Goal: Register for event/course: Sign up to attend an event or enroll in a course

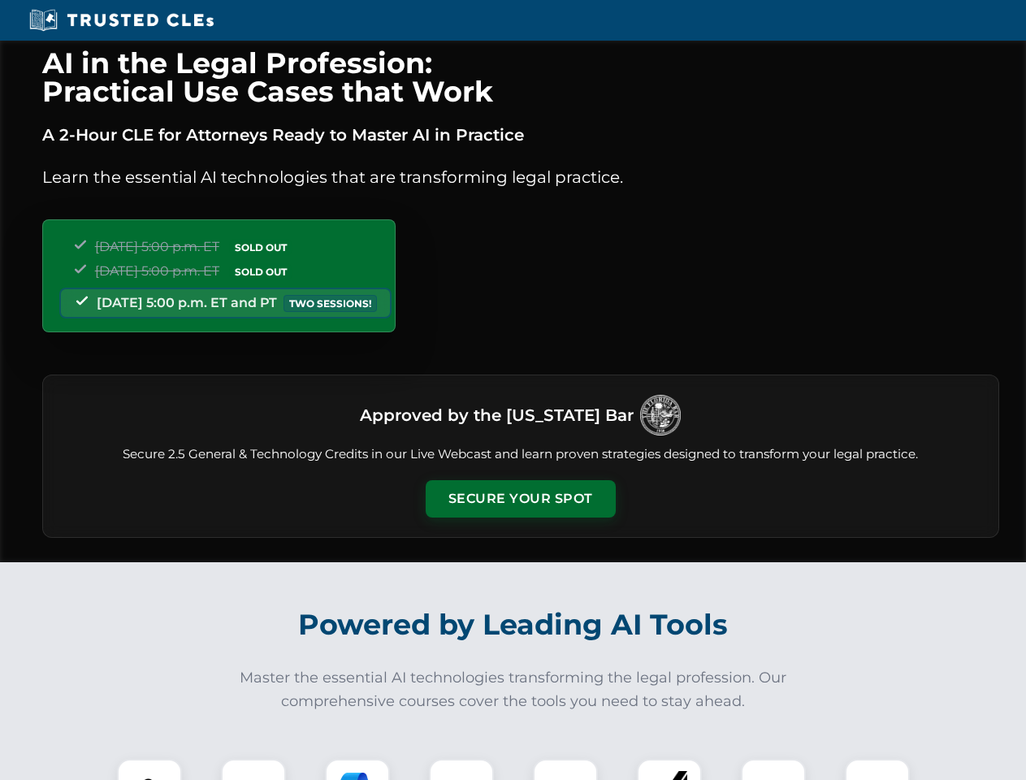
click at [520, 499] on button "Secure Your Spot" at bounding box center [520, 498] width 190 height 37
click at [149, 769] on img at bounding box center [149, 790] width 47 height 47
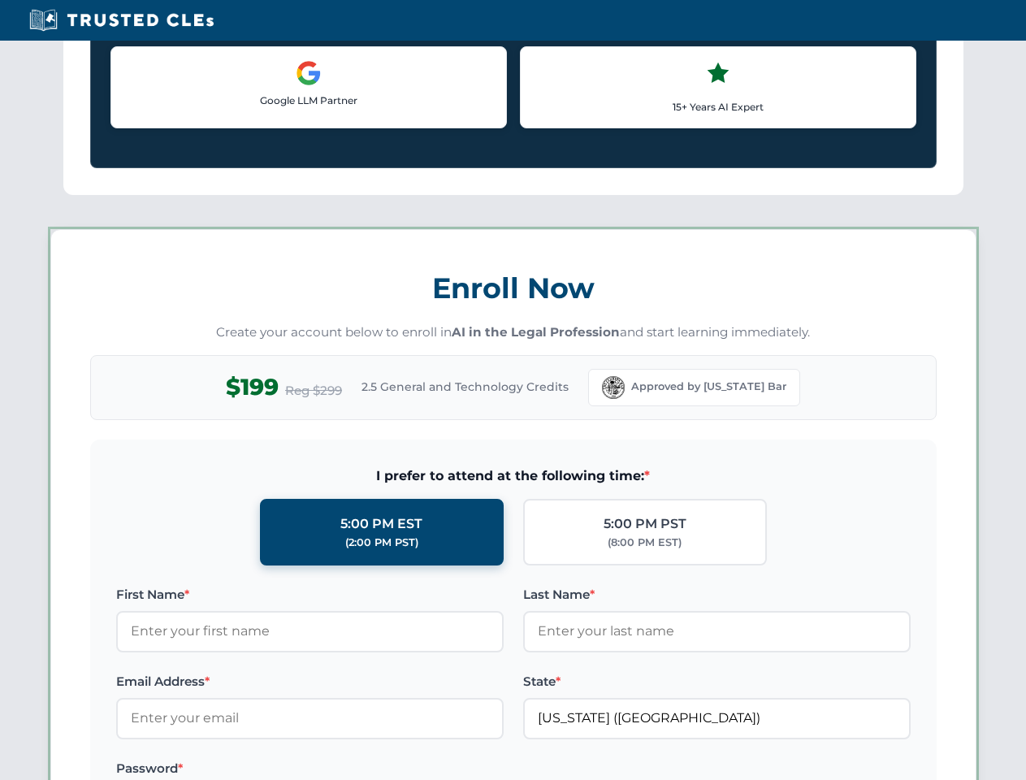
click at [357, 769] on label "Password *" at bounding box center [309, 767] width 387 height 19
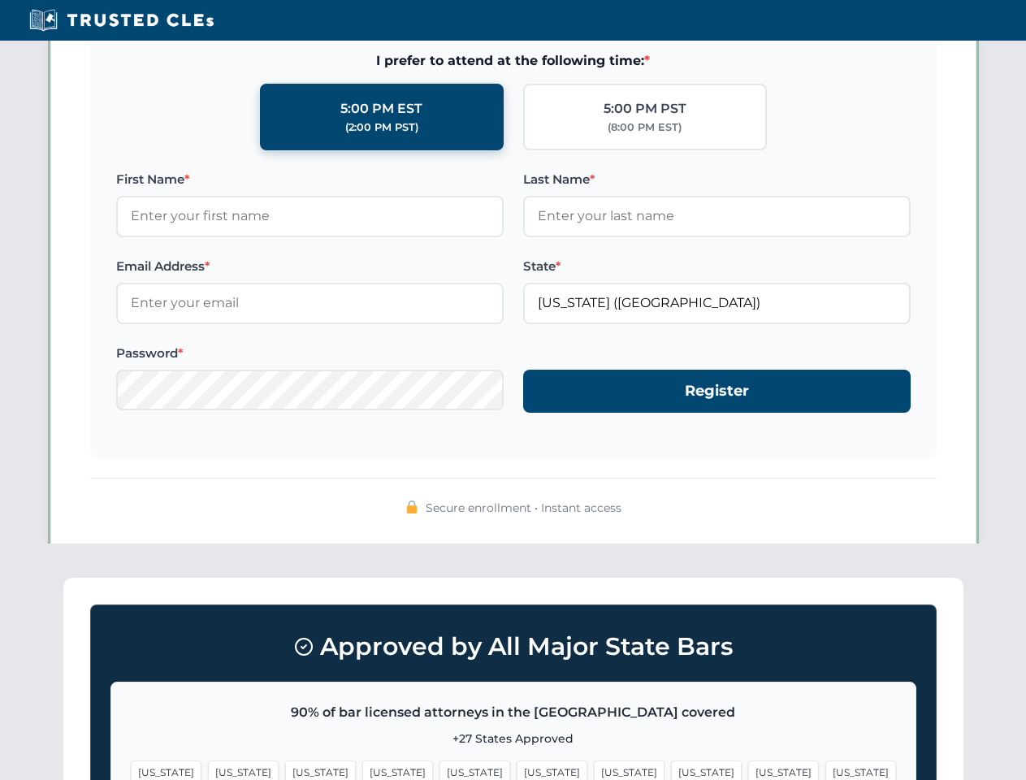
click at [748, 769] on span "[US_STATE]" at bounding box center [783, 772] width 71 height 24
